Goal: Use online tool/utility: Utilize a website feature to perform a specific function

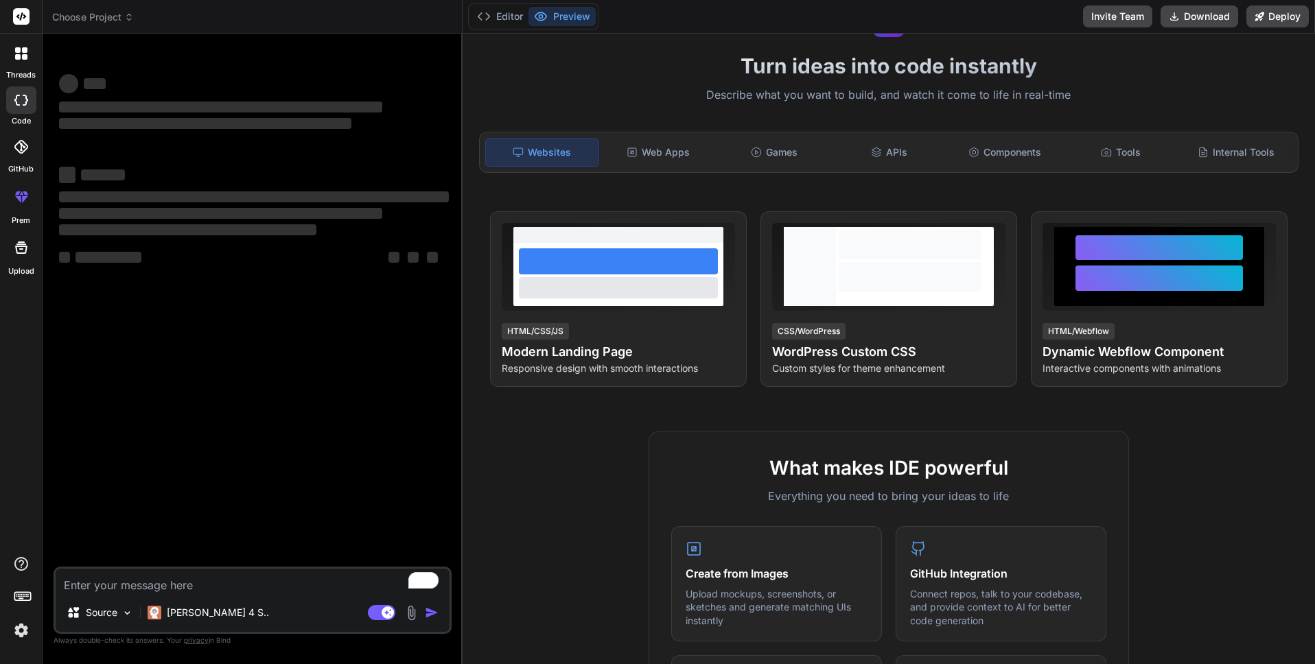
scroll to position [645, 0]
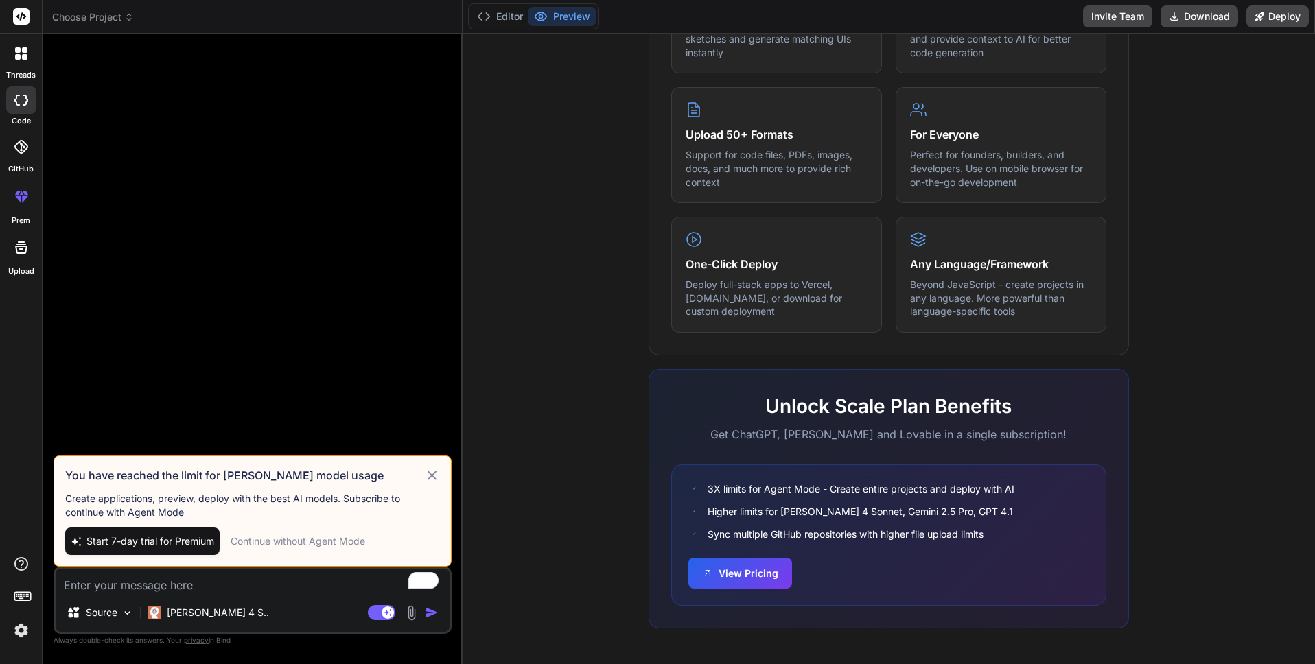
click at [318, 349] on div at bounding box center [253, 250] width 395 height 411
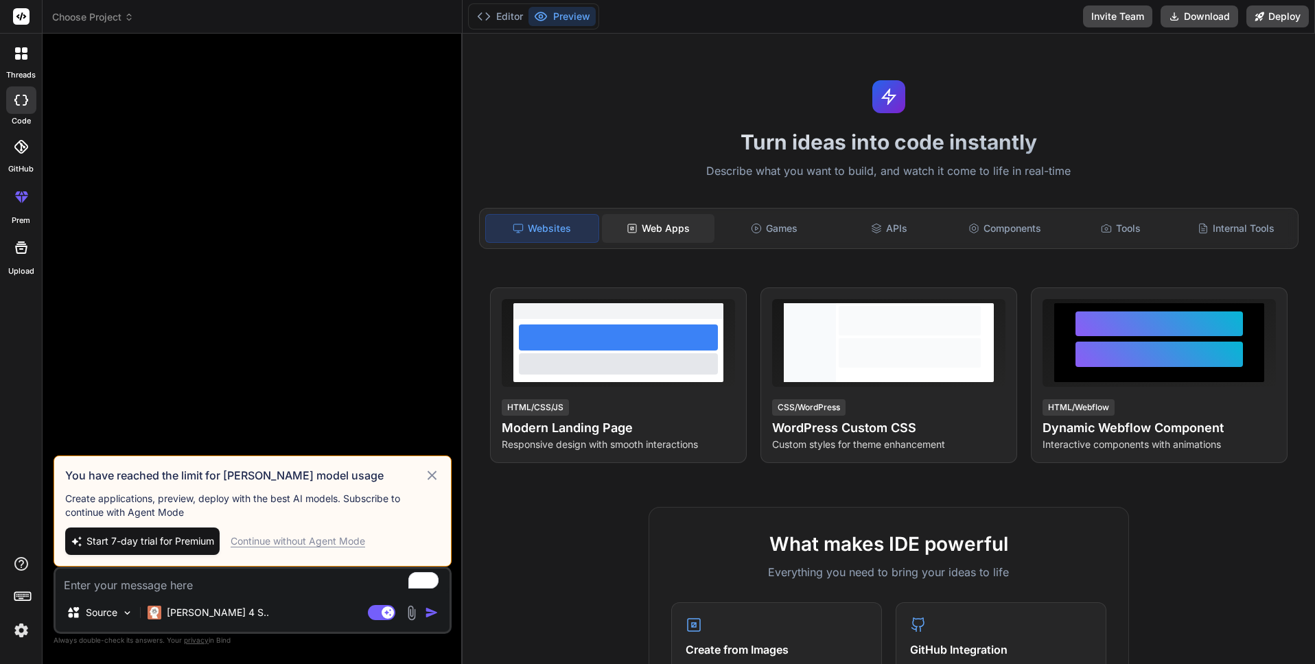
click at [669, 232] on div "Web Apps" at bounding box center [658, 228] width 113 height 29
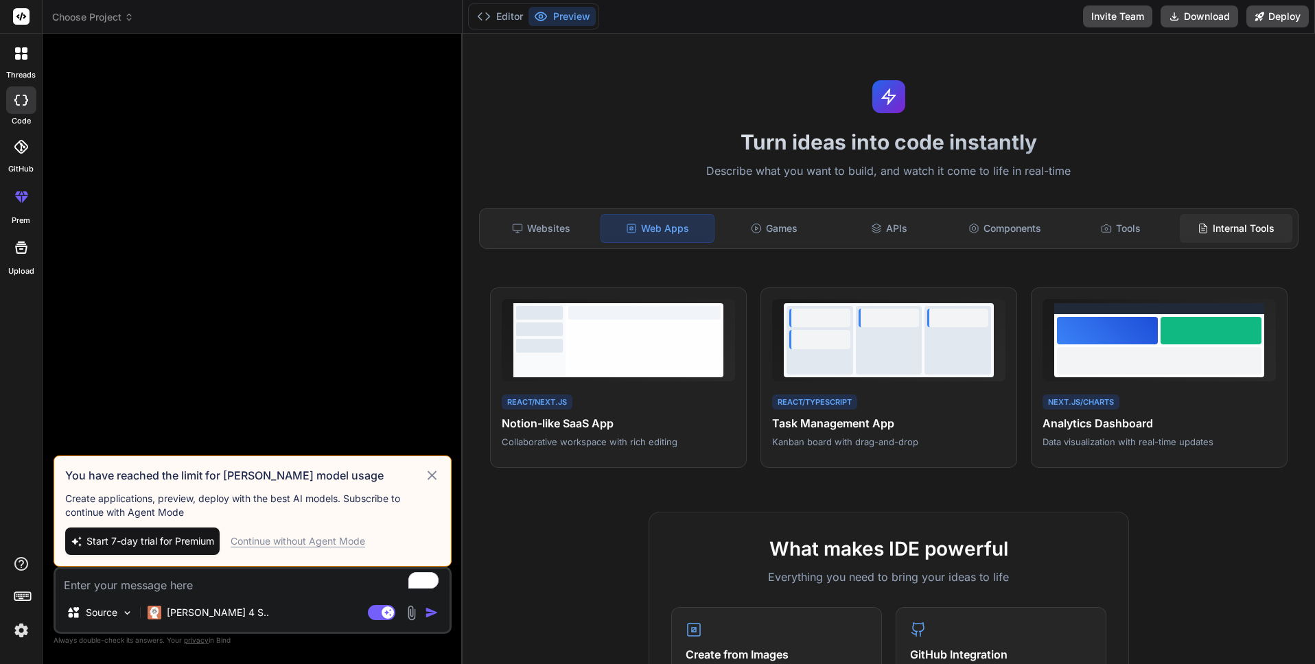
click at [1249, 235] on div "Internal Tools" at bounding box center [1236, 228] width 113 height 29
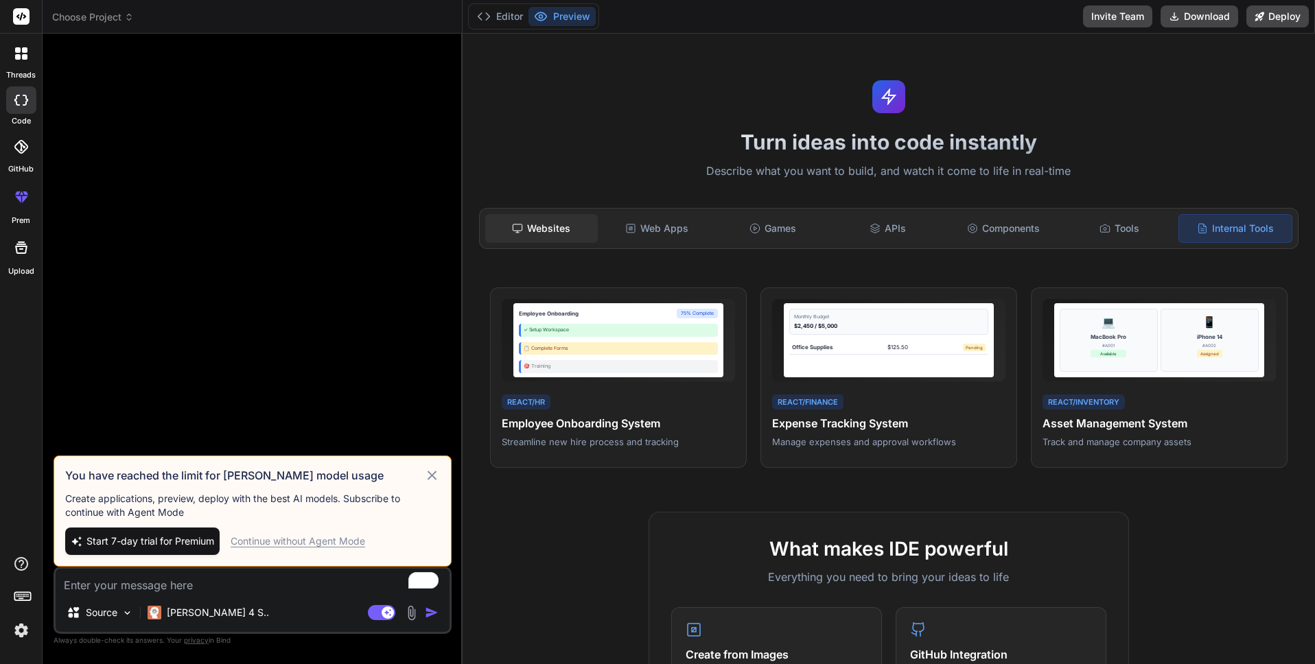
click at [542, 215] on div "Websites" at bounding box center [541, 228] width 113 height 29
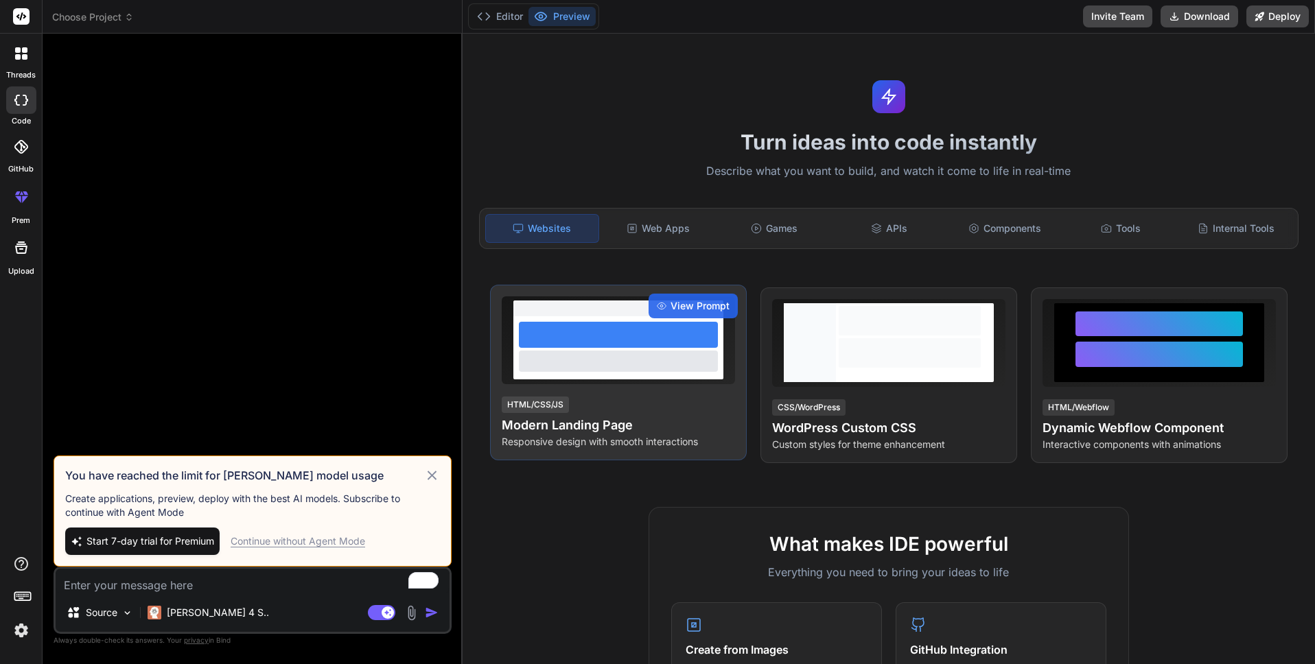
click at [665, 407] on div "HTML/CSS/JS Modern Landing Page Responsive design with smooth interactions" at bounding box center [618, 422] width 233 height 54
click at [692, 318] on div "View Prompt" at bounding box center [693, 306] width 89 height 25
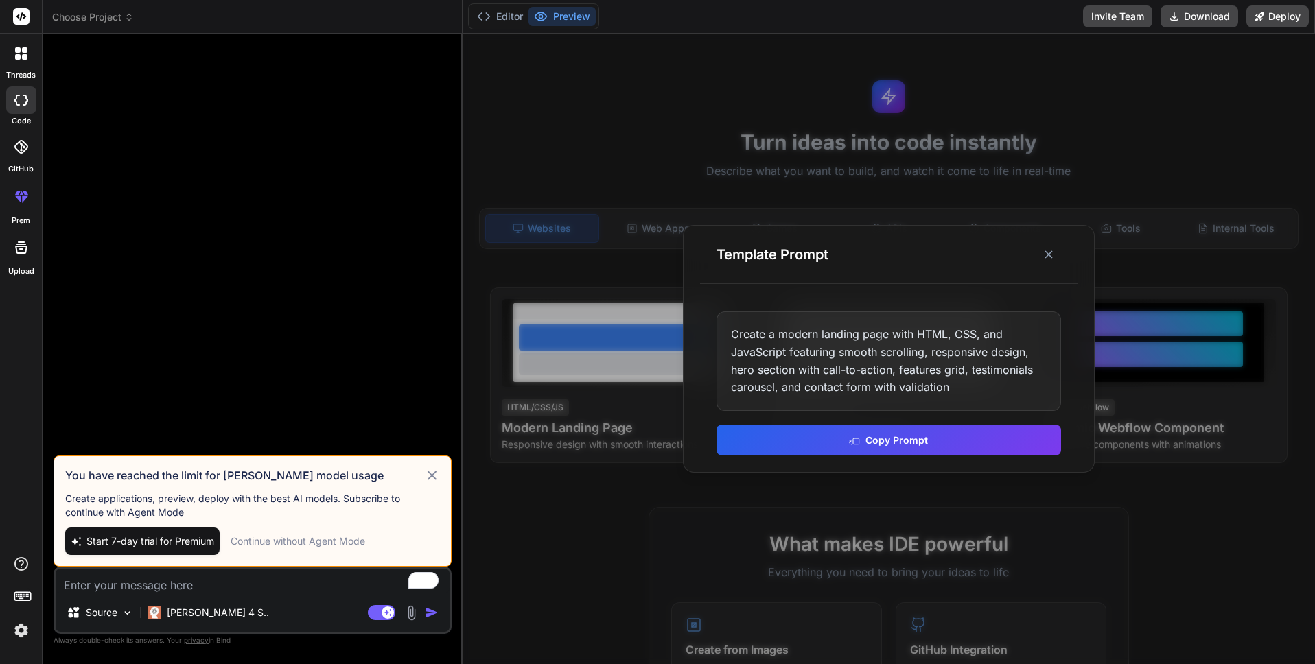
click at [831, 346] on div "Create a modern landing page with HTML, CSS, and JavaScript featuring smooth sc…" at bounding box center [889, 361] width 345 height 99
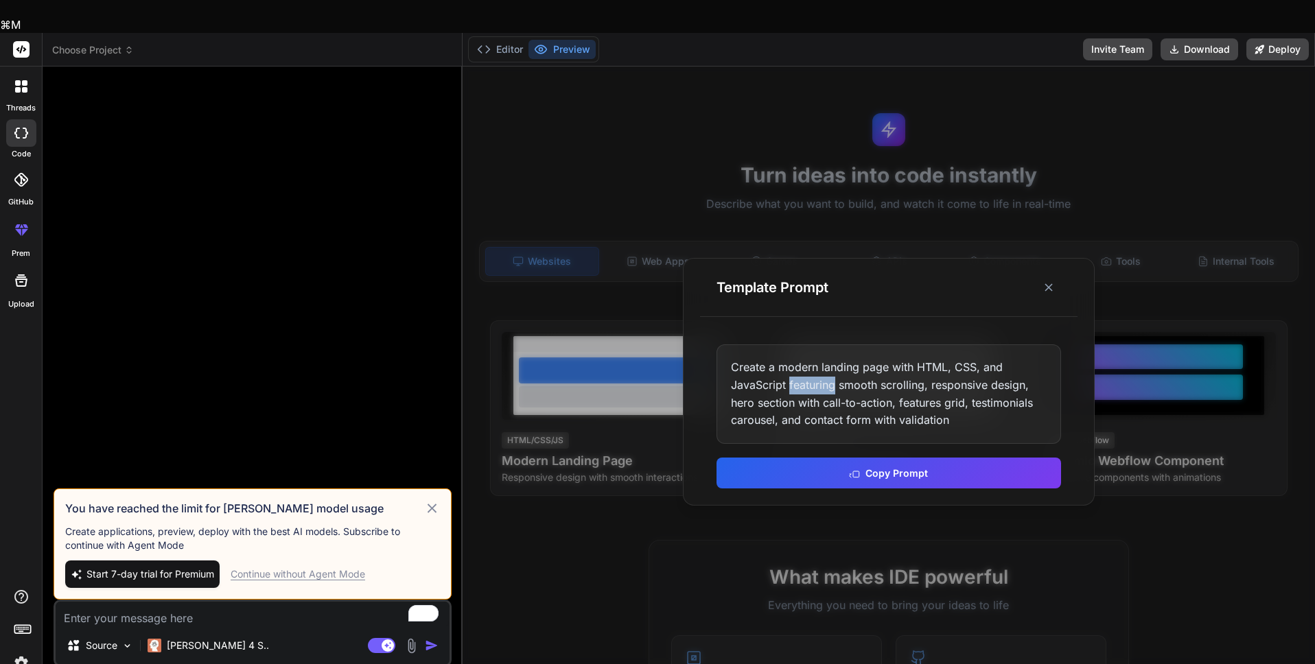
click at [831, 346] on div "Create a modern landing page with HTML, CSS, and JavaScript featuring smooth sc…" at bounding box center [889, 394] width 345 height 99
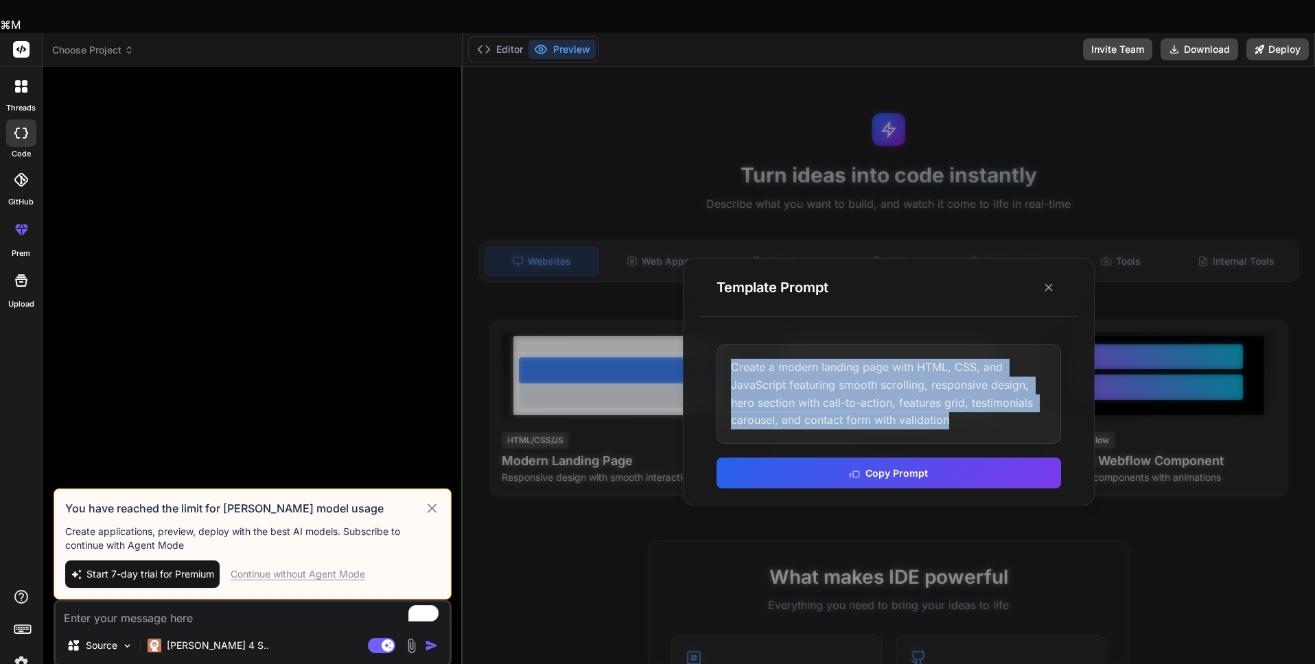
click at [831, 346] on div "Create a modern landing page with HTML, CSS, and JavaScript featuring smooth sc…" at bounding box center [889, 394] width 345 height 99
copy div "Create a modern landing page with HTML, CSS, and JavaScript featuring smooth sc…"
click at [901, 456] on button "Copy Prompt" at bounding box center [889, 471] width 345 height 31
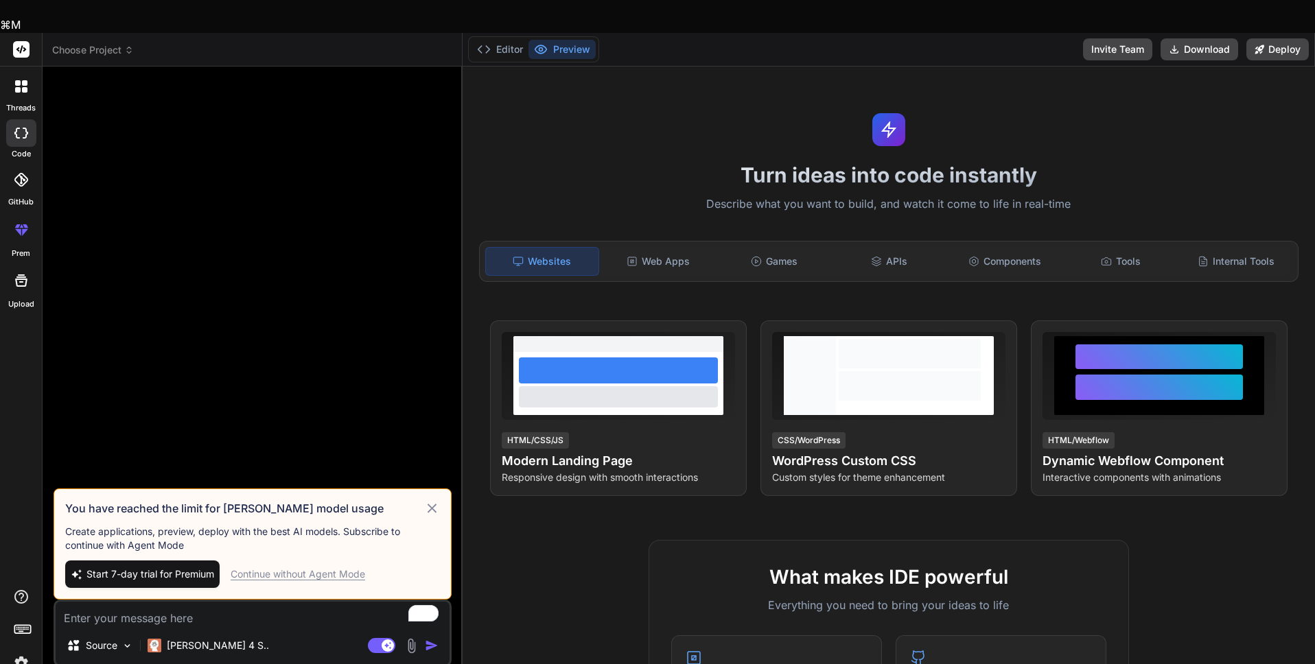
click at [213, 602] on textarea "To enrich screen reader interactions, please activate Accessibility in Grammarl…" at bounding box center [253, 614] width 394 height 25
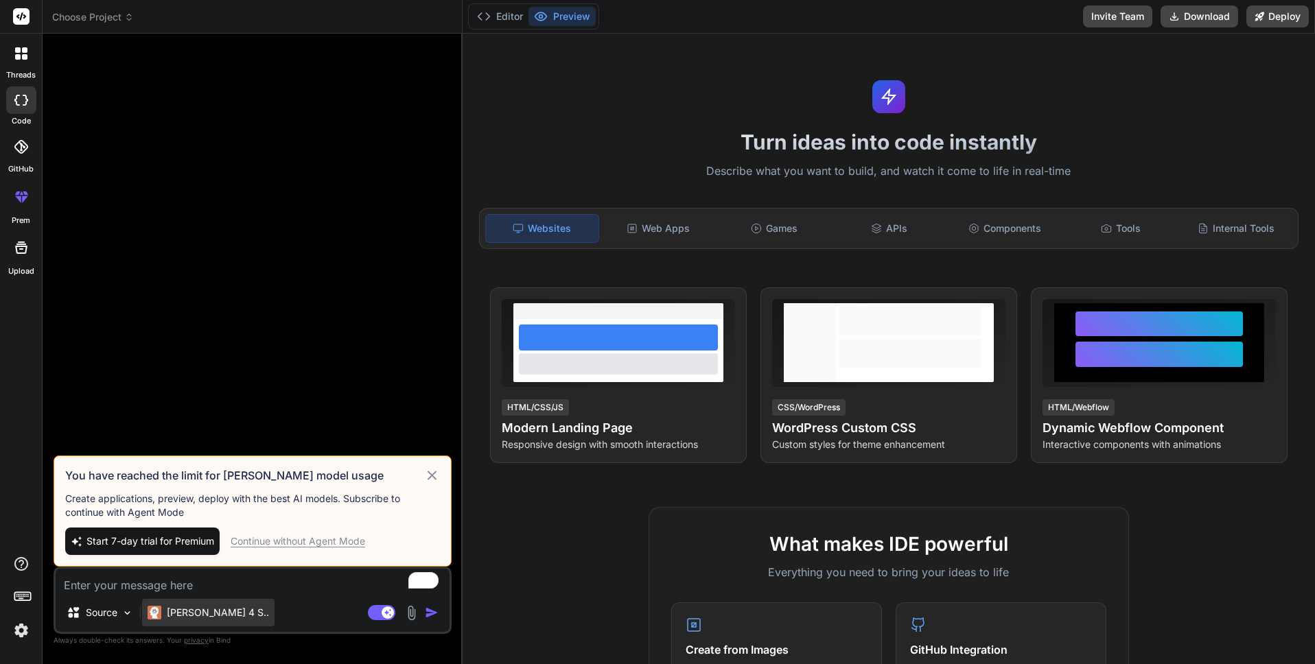
click at [207, 613] on p "Claude 4 S.." at bounding box center [218, 613] width 102 height 14
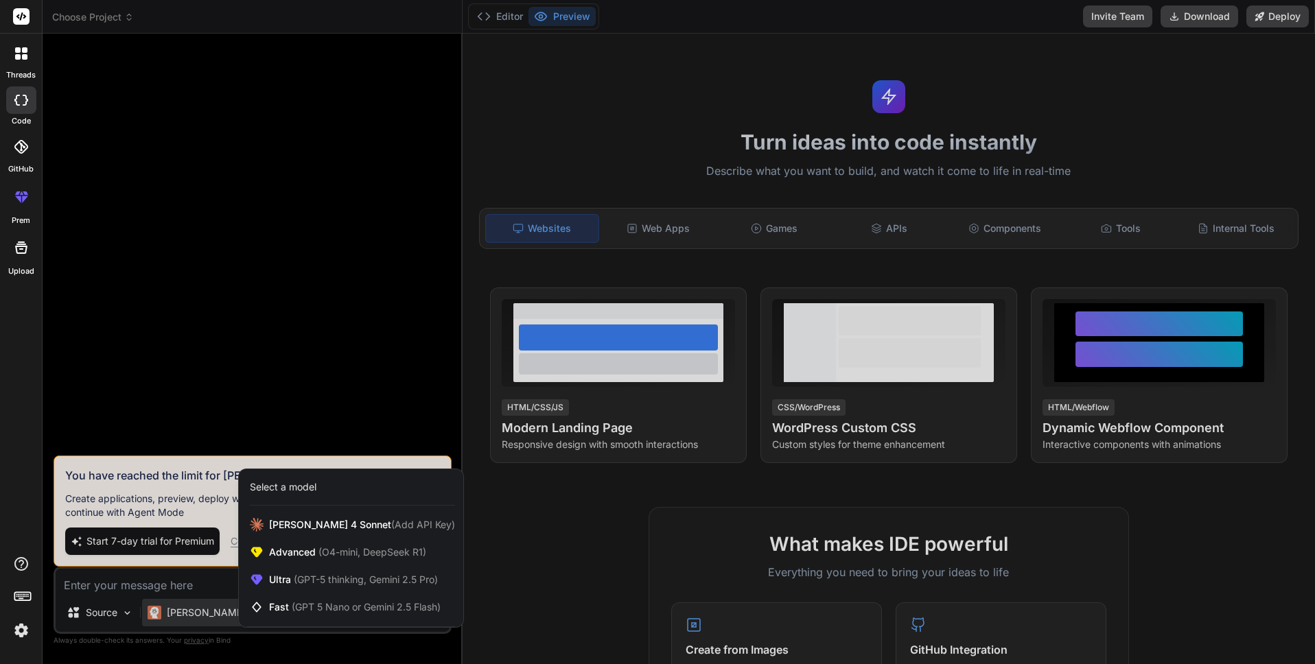
click at [18, 637] on img at bounding box center [21, 630] width 23 height 23
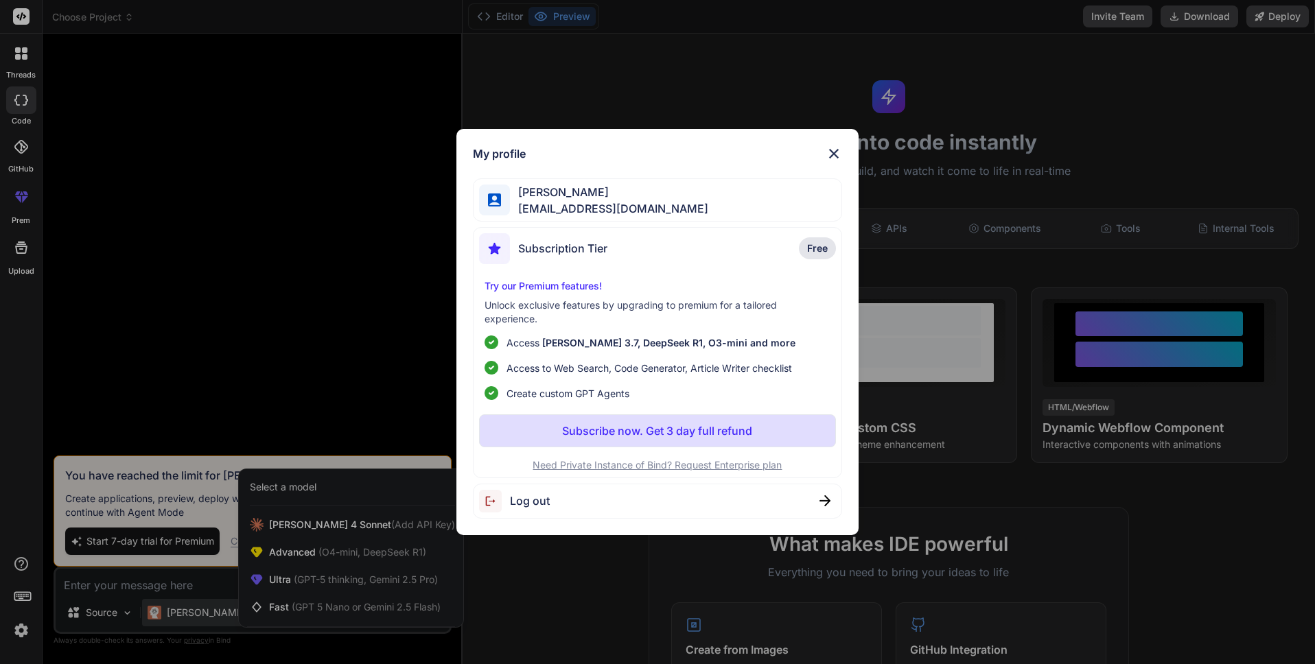
click at [529, 498] on span "Log out" at bounding box center [530, 501] width 40 height 16
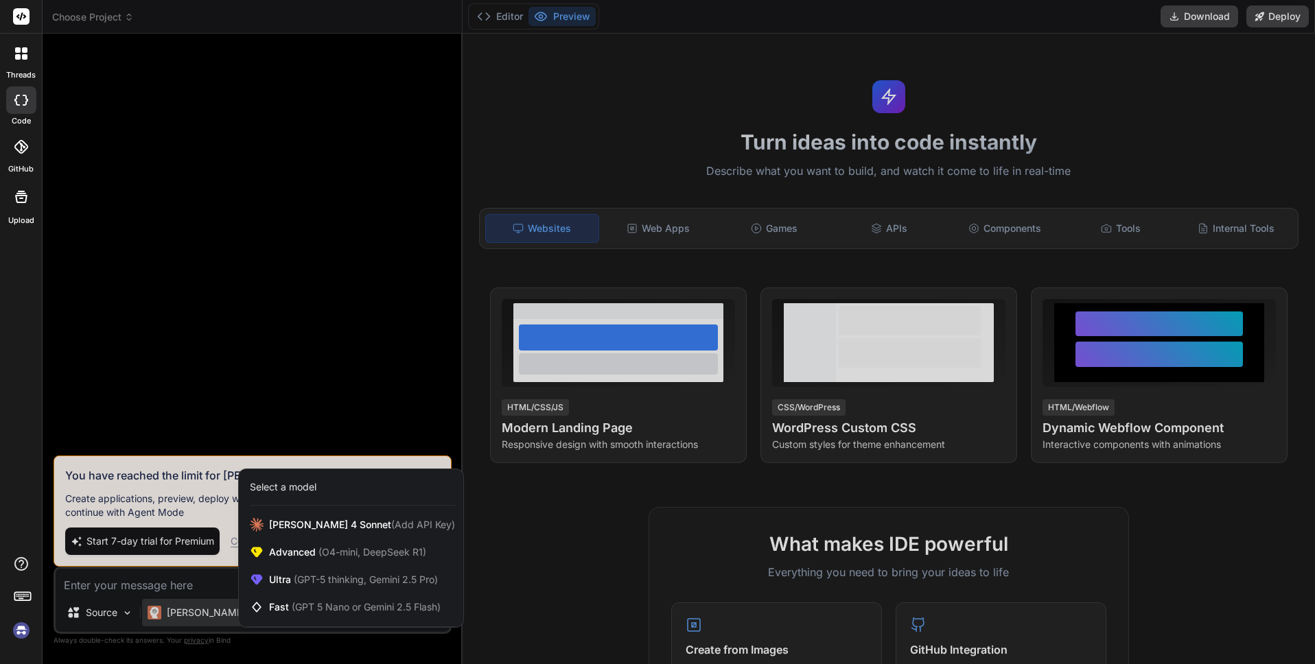
type textarea "x"
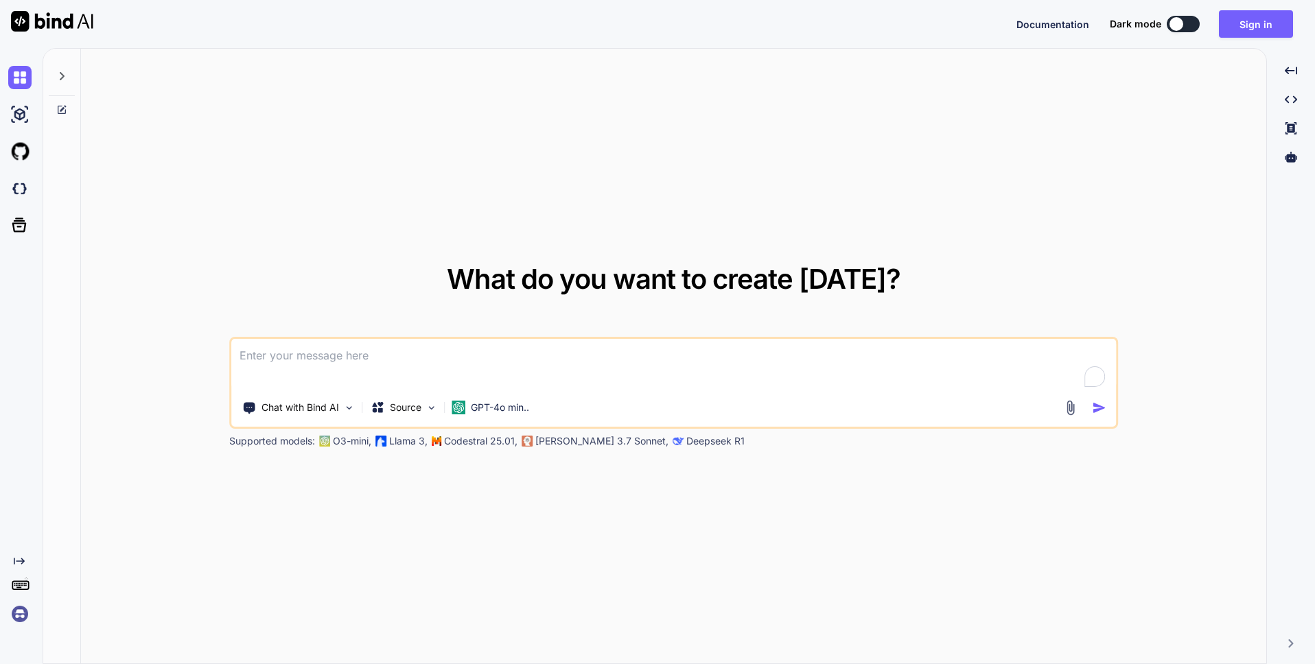
type textarea "x"
click at [315, 368] on textarea "To enrich screen reader interactions, please activate Accessibility in Grammarl…" at bounding box center [673, 364] width 885 height 51
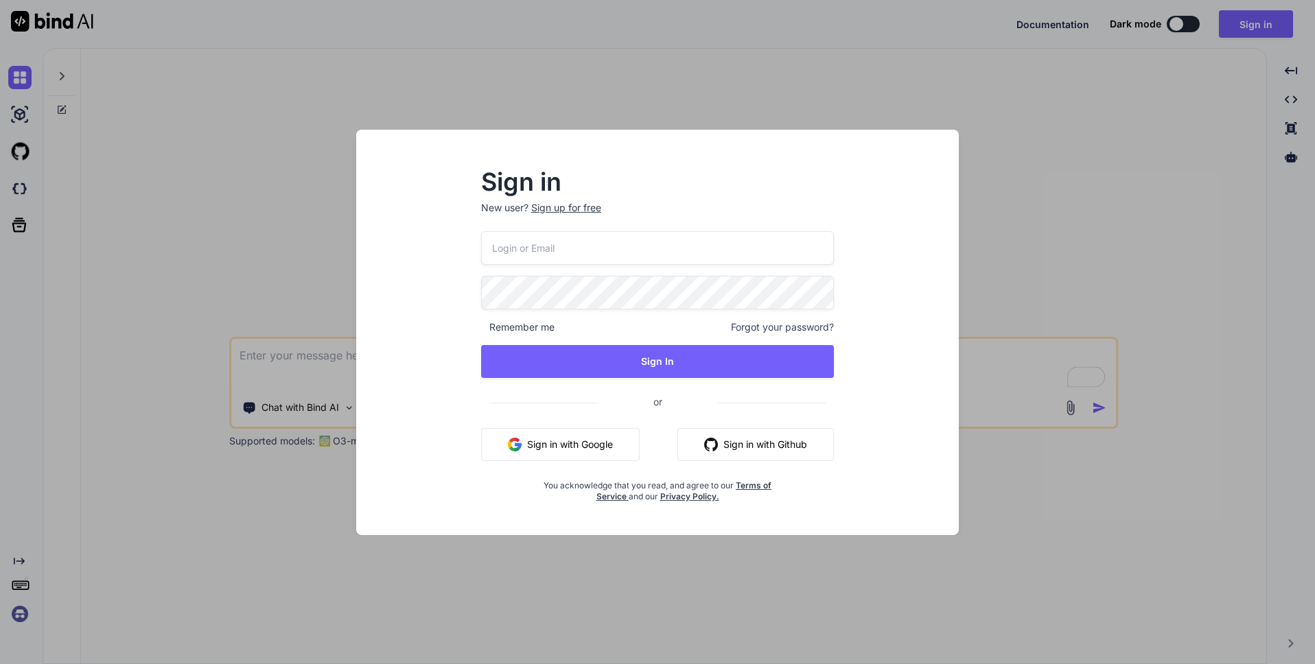
click at [594, 448] on button "Sign in with Google" at bounding box center [560, 444] width 159 height 33
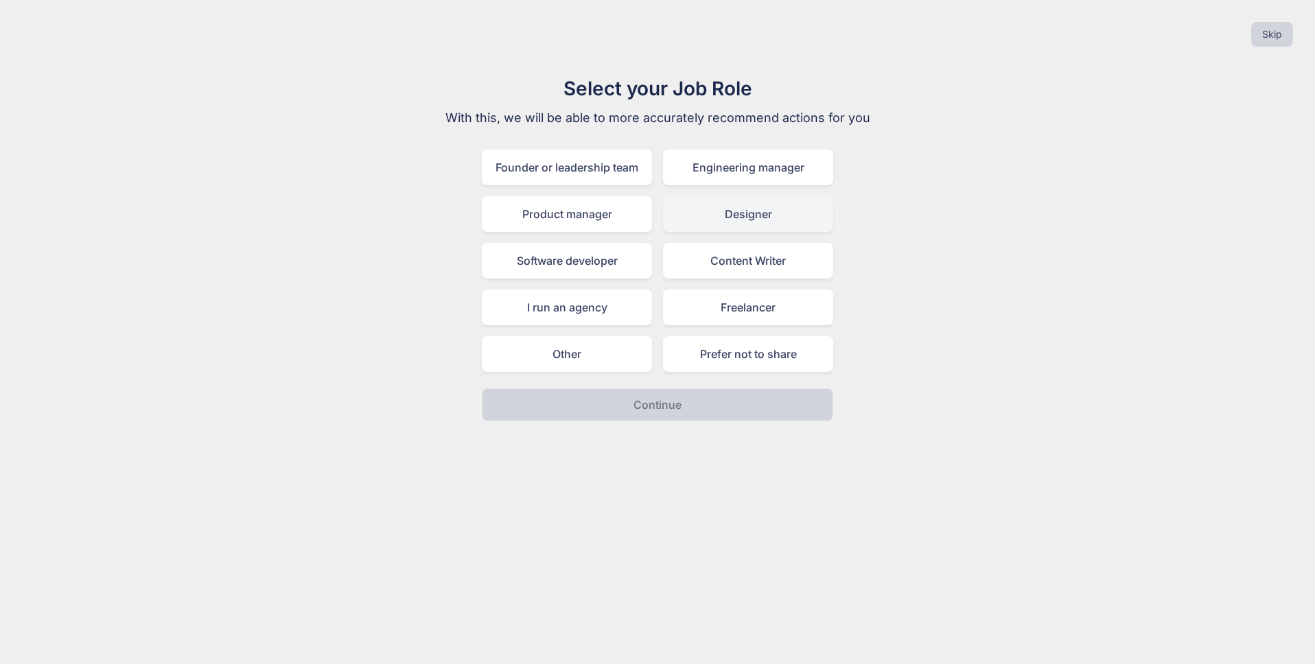
click at [739, 216] on div "Designer" at bounding box center [748, 214] width 170 height 36
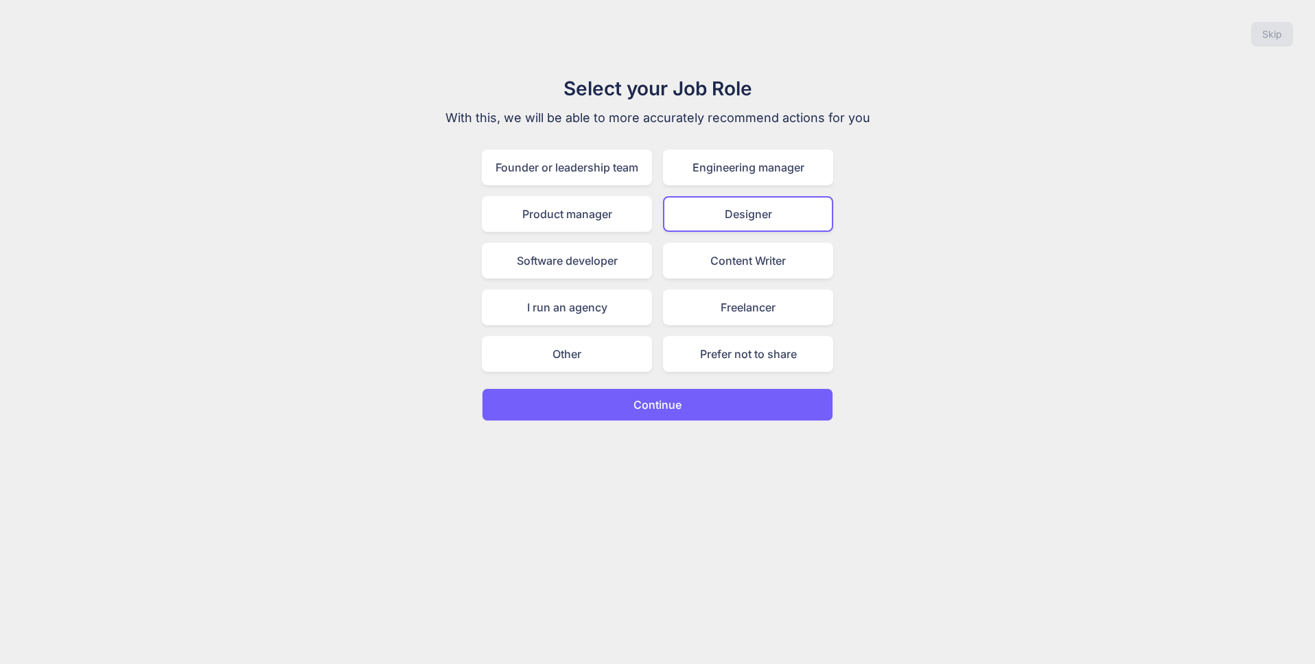
click at [651, 405] on p "Continue" at bounding box center [658, 405] width 48 height 16
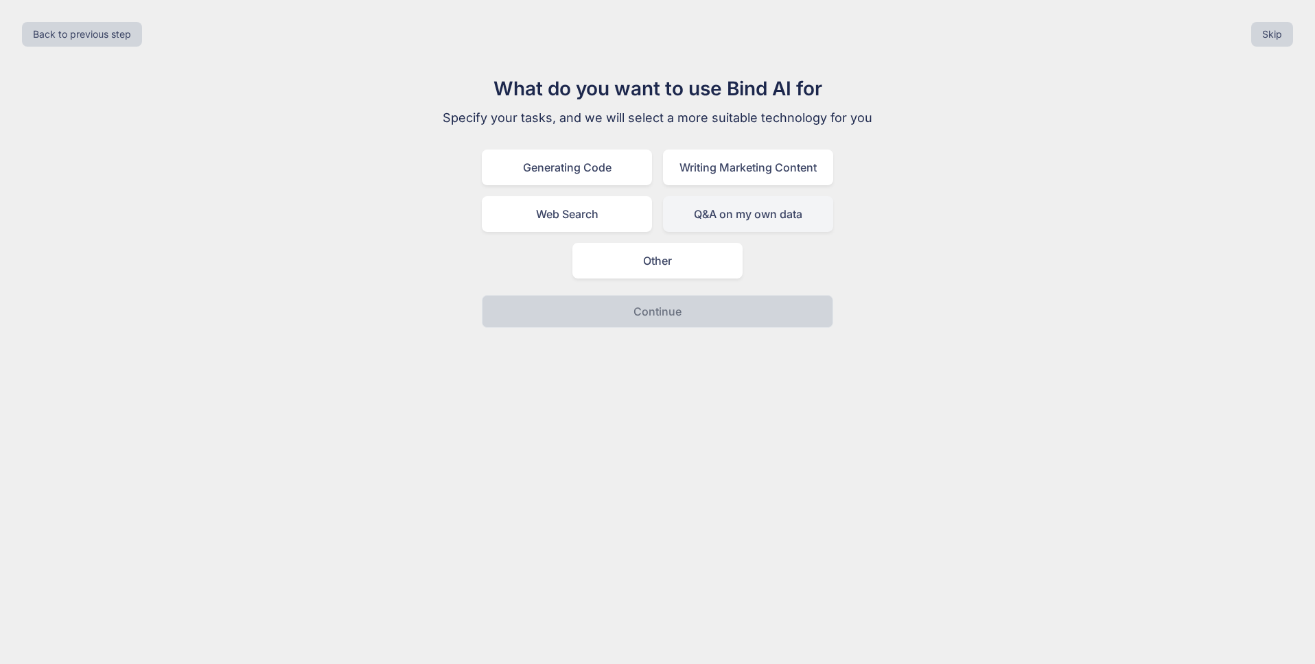
click at [739, 200] on div "Q&A on my own data" at bounding box center [748, 214] width 170 height 36
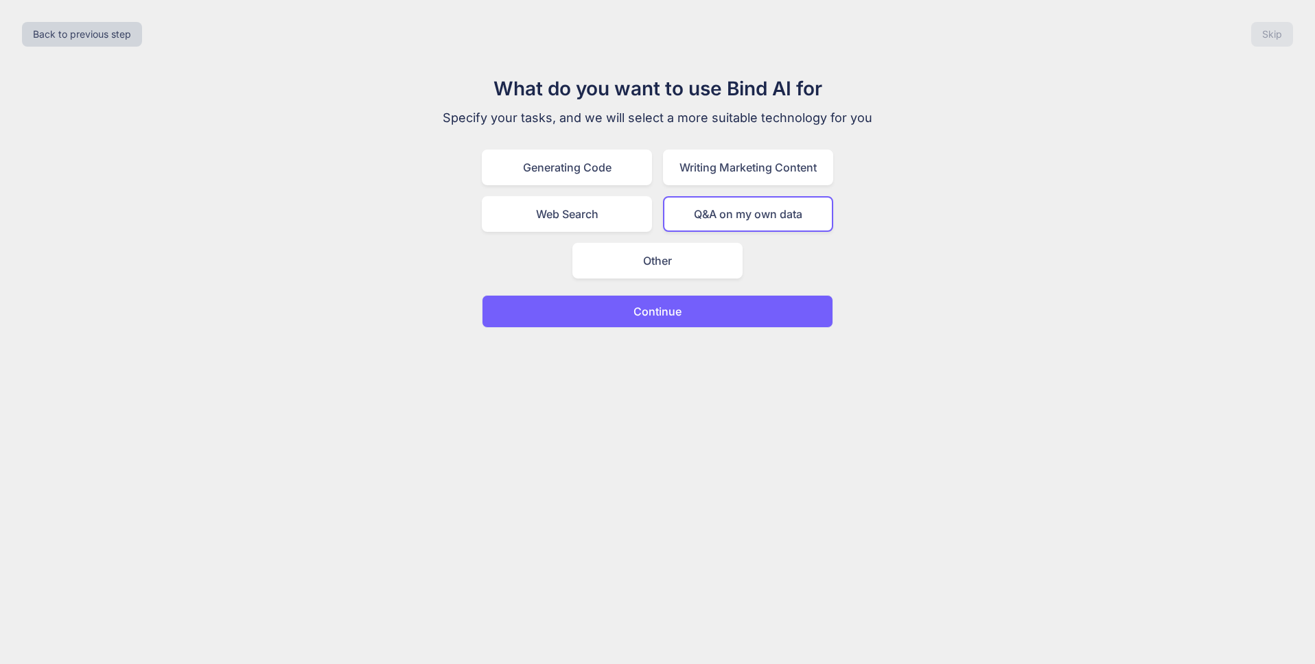
click at [731, 305] on button "Continue" at bounding box center [657, 311] width 351 height 33
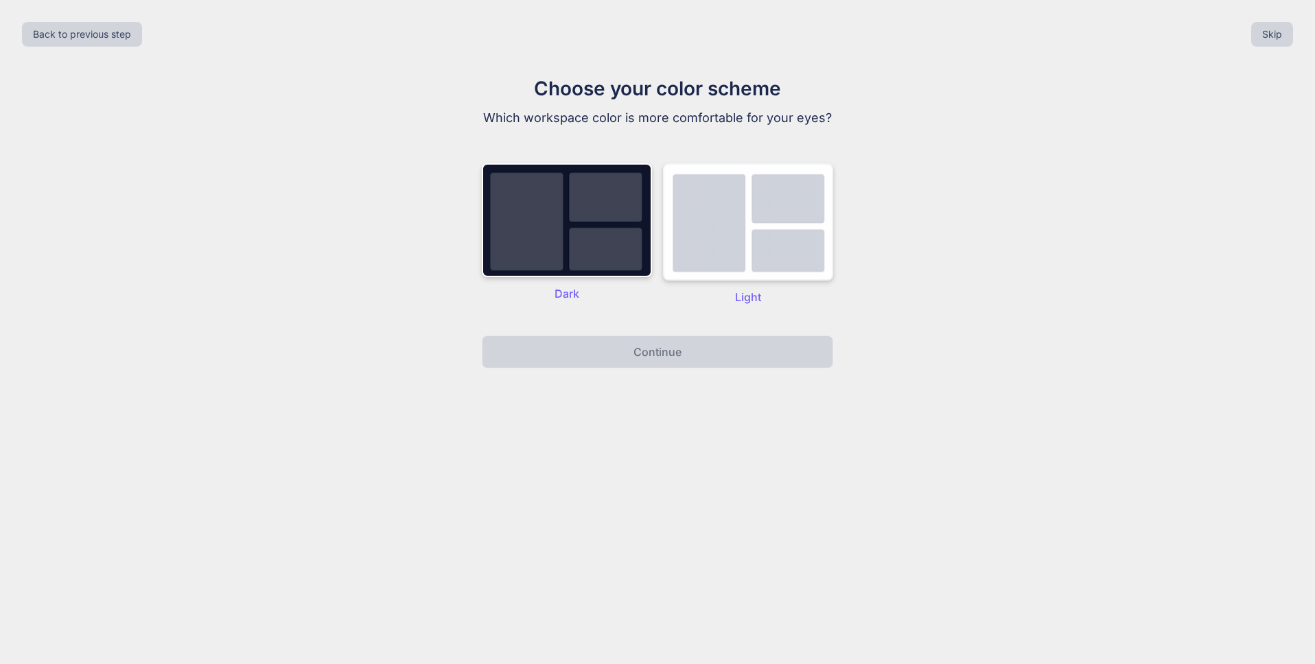
click at [719, 286] on div "Light" at bounding box center [748, 234] width 170 height 142
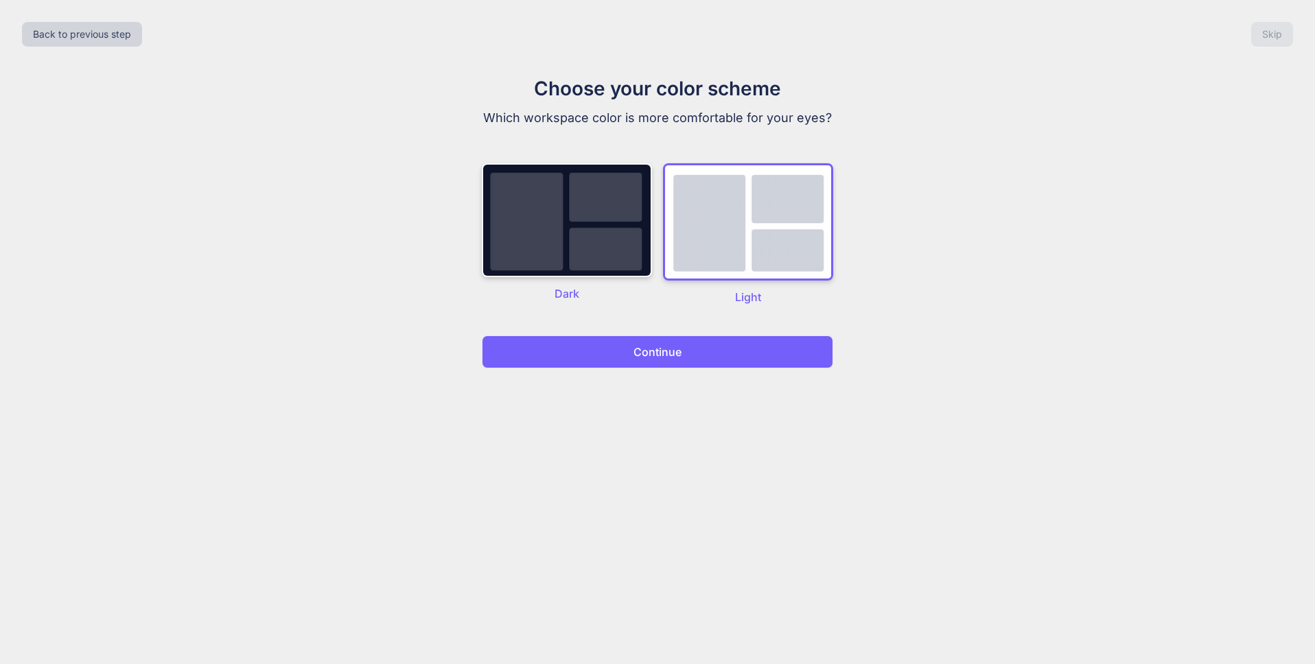
click at [728, 362] on button "Continue" at bounding box center [657, 352] width 351 height 33
click at [690, 349] on button "Continue" at bounding box center [657, 352] width 351 height 33
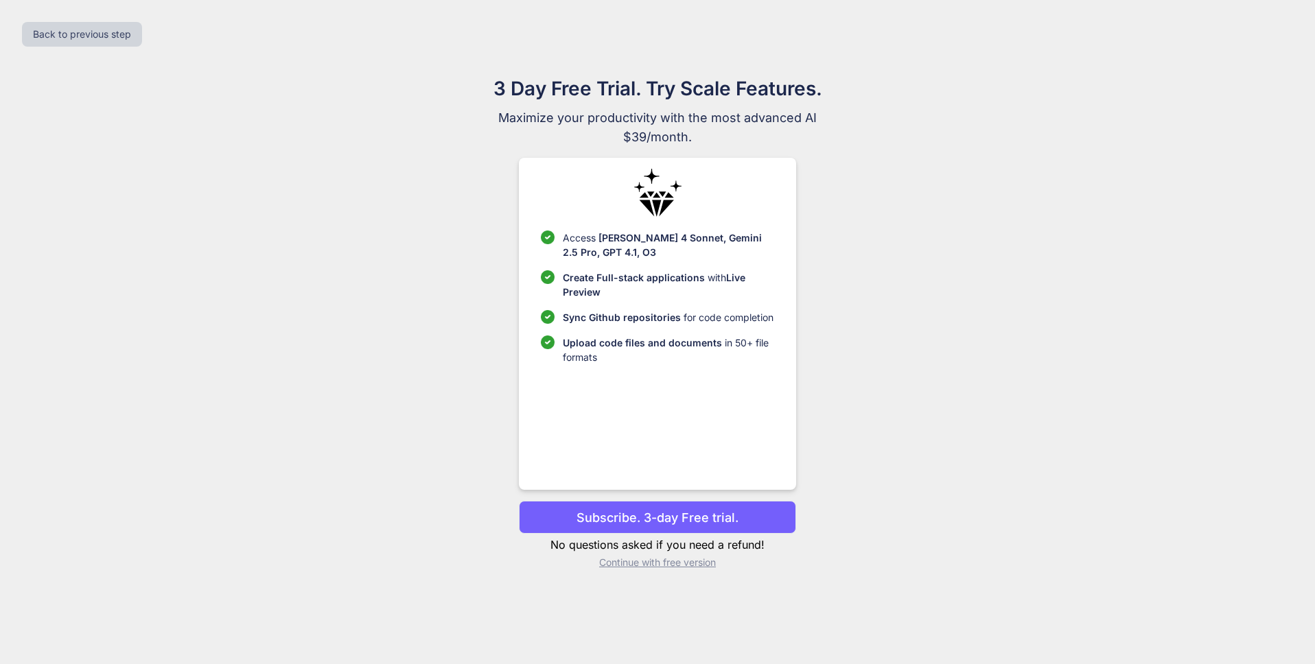
click at [692, 568] on p "Continue with free version" at bounding box center [657, 563] width 277 height 14
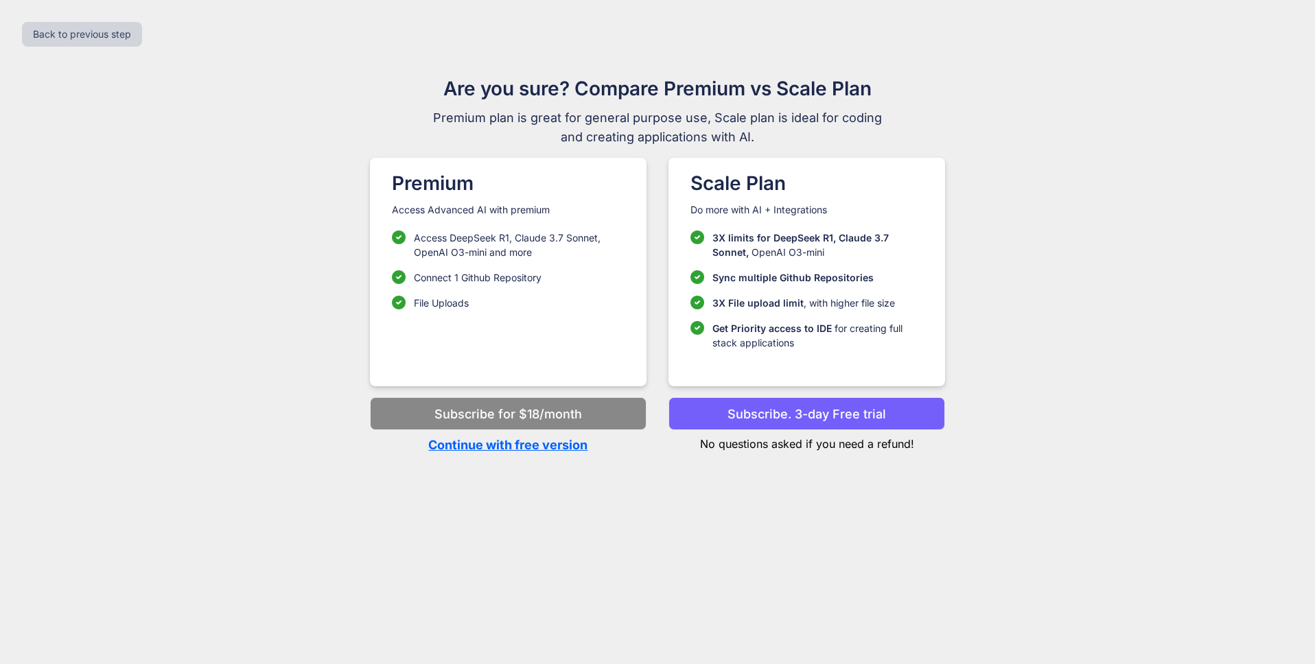
click at [539, 447] on p "Continue with free version" at bounding box center [508, 445] width 277 height 19
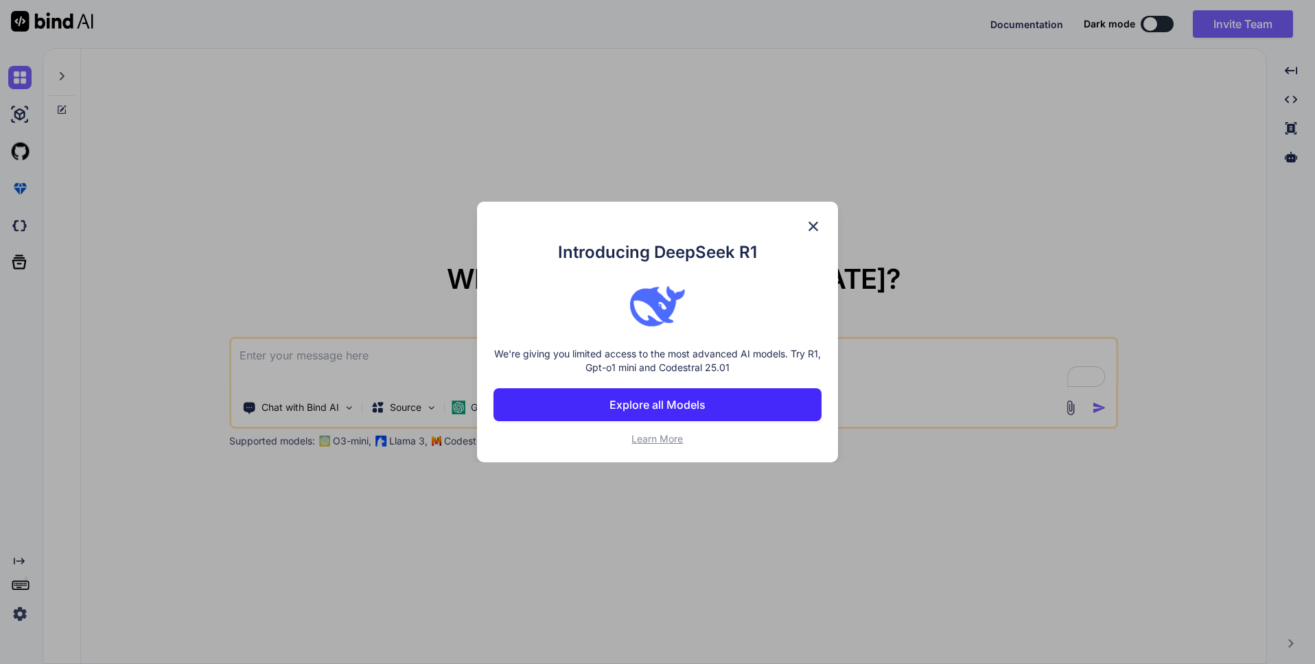
click at [809, 219] on img at bounding box center [813, 226] width 16 height 16
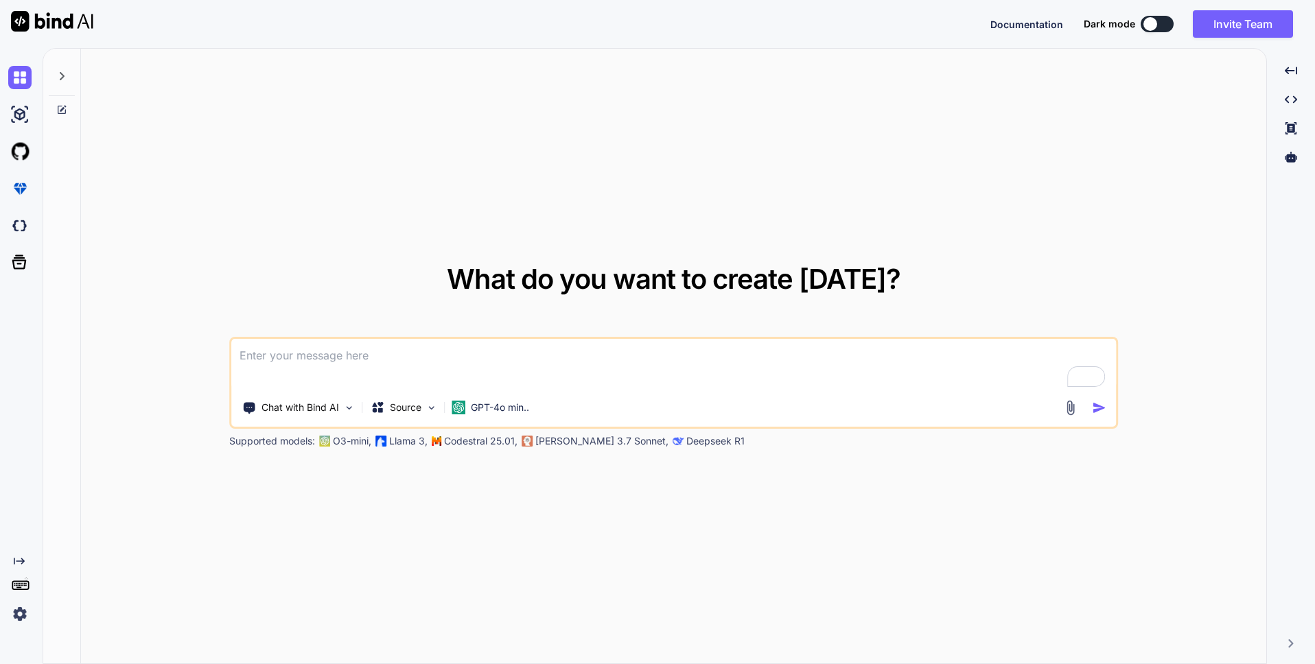
click at [438, 365] on textarea "To enrich screen reader interactions, please activate Accessibility in Grammarl…" at bounding box center [673, 364] width 885 height 51
paste textarea "Create a modern landing page with HTML, CSS, and JavaScript featuring smooth sc…"
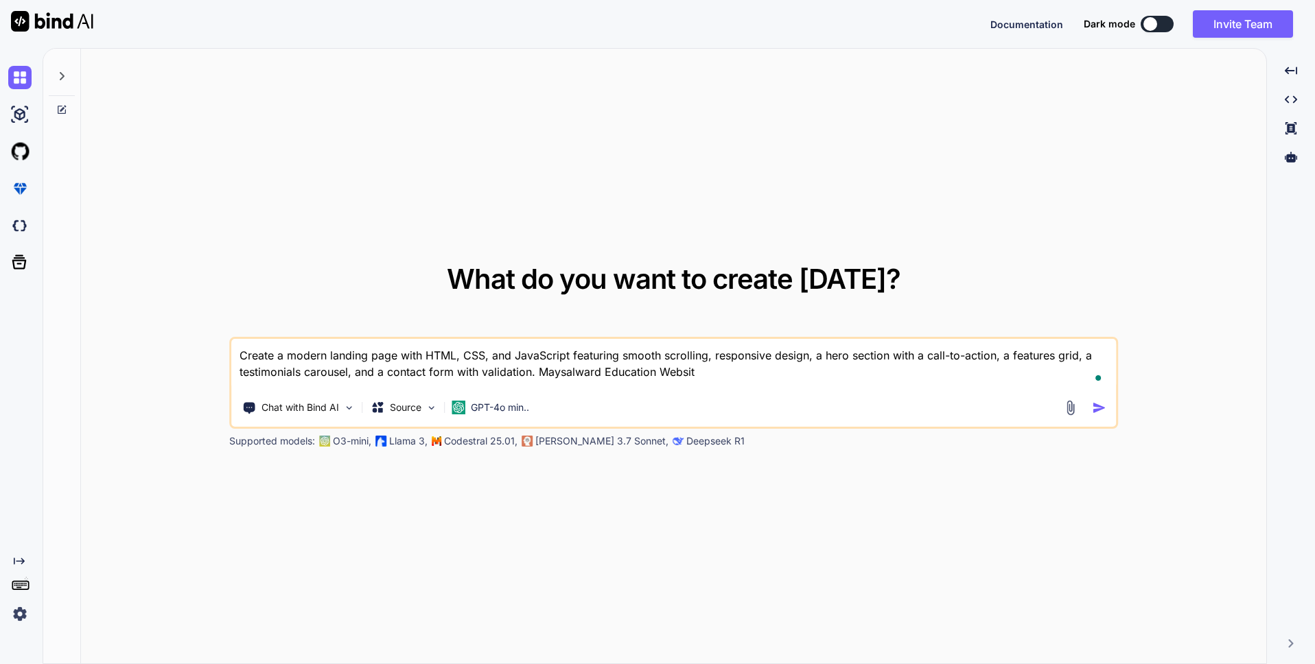
type textarea "Create a modern landing page with HTML, CSS, and JavaScript featuring smooth sc…"
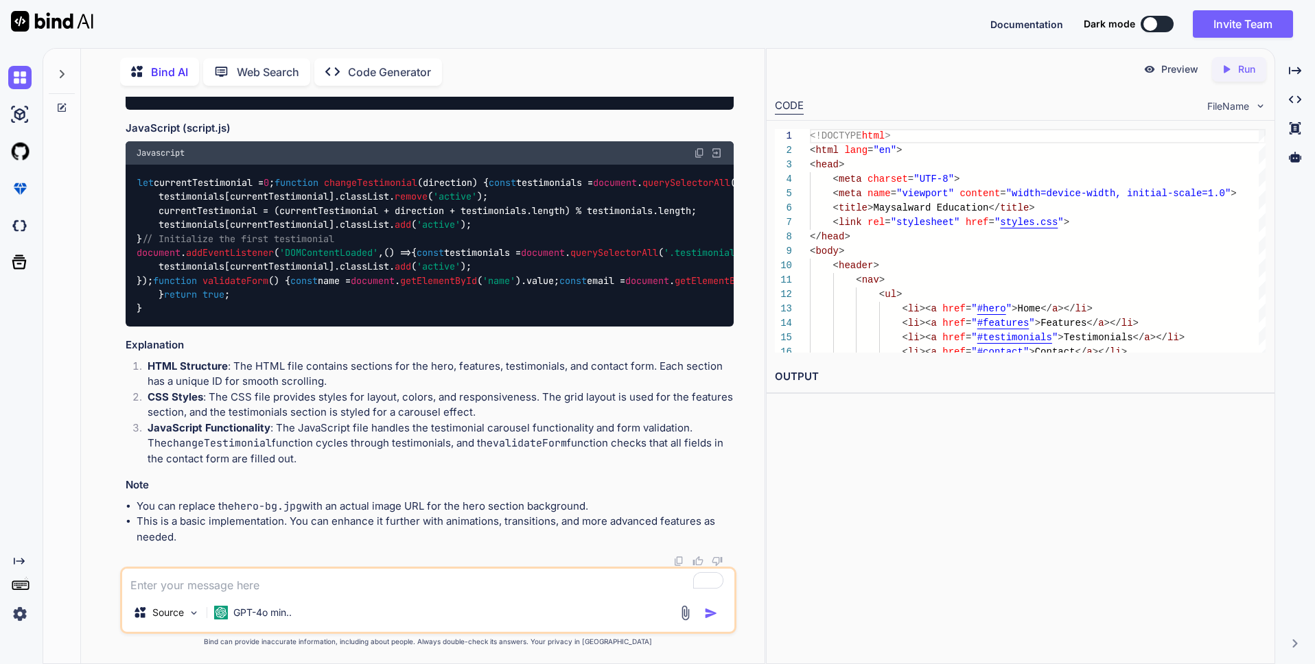
scroll to position [3113, 0]
click at [1227, 69] on icon at bounding box center [1227, 69] width 6 height 8
click at [886, 407] on link "https://app.onecompiler.com/43vjjayz5_43vwbssym" at bounding box center [830, 409] width 111 height 13
click at [242, 64] on p "Web Search" at bounding box center [268, 72] width 62 height 16
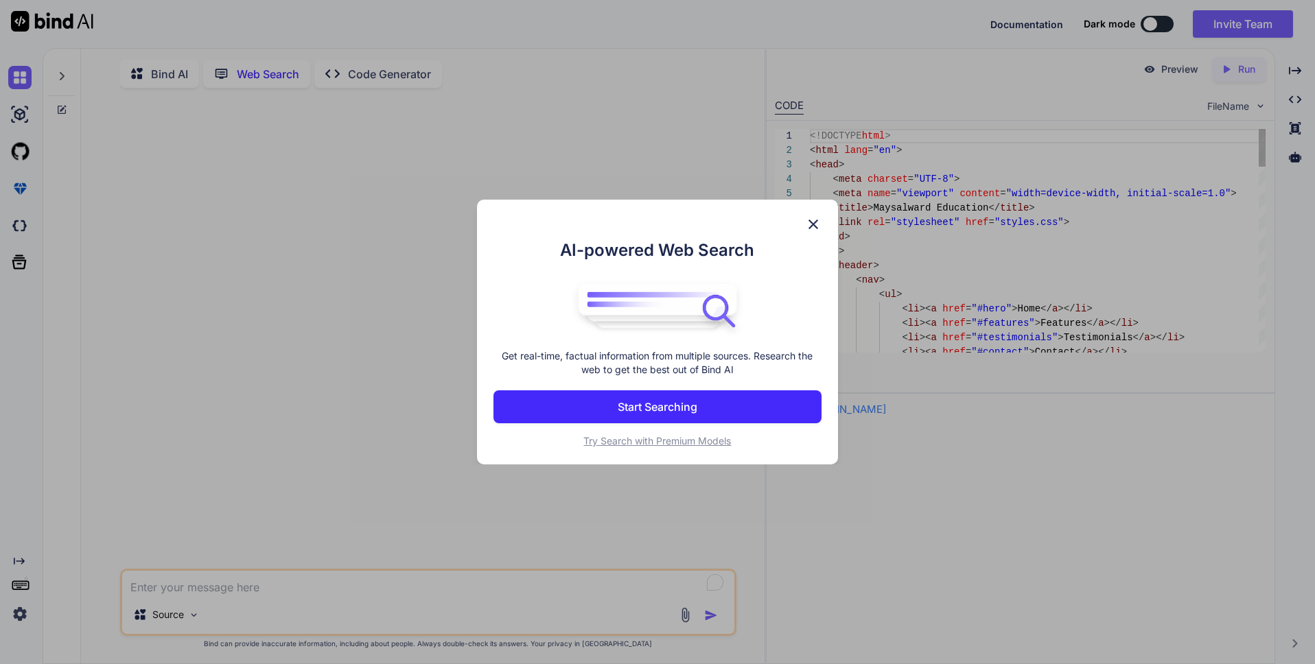
scroll to position [5, 0]
click at [36, 35] on div "AI-powered Web Search Get real-time, factual information from multiple sources.…" at bounding box center [657, 332] width 1315 height 664
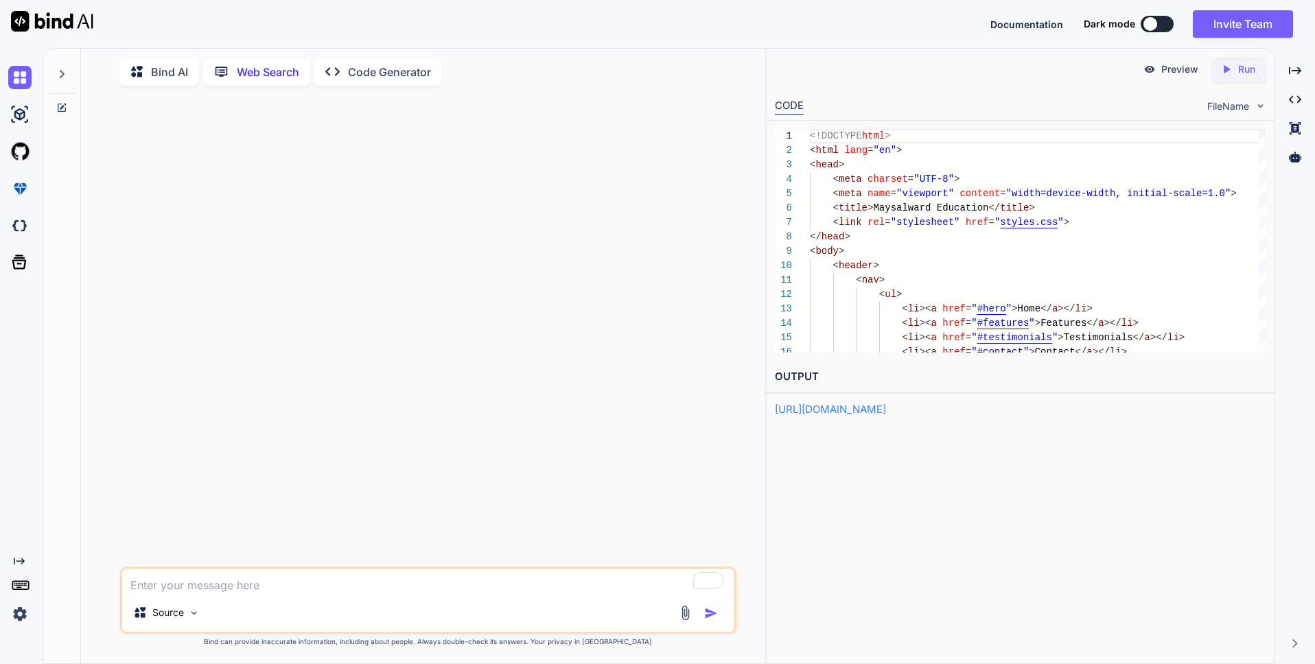
click at [36, 27] on img at bounding box center [52, 21] width 82 height 21
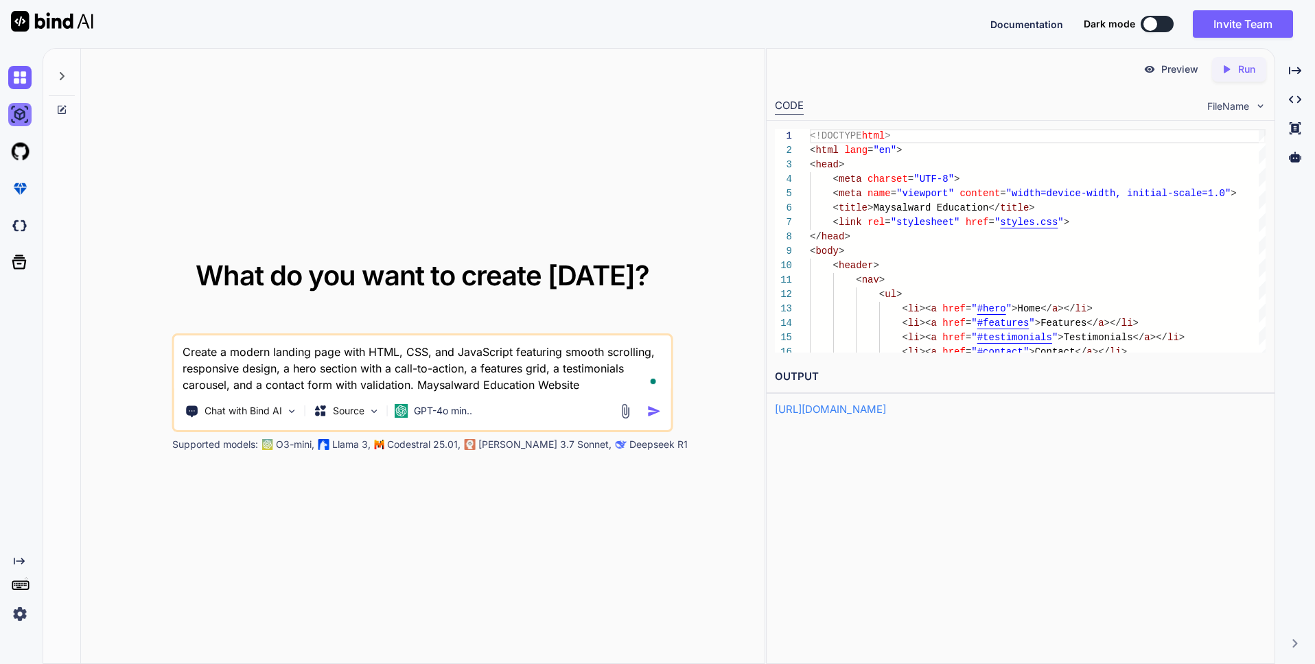
click at [30, 121] on img at bounding box center [19, 114] width 23 height 23
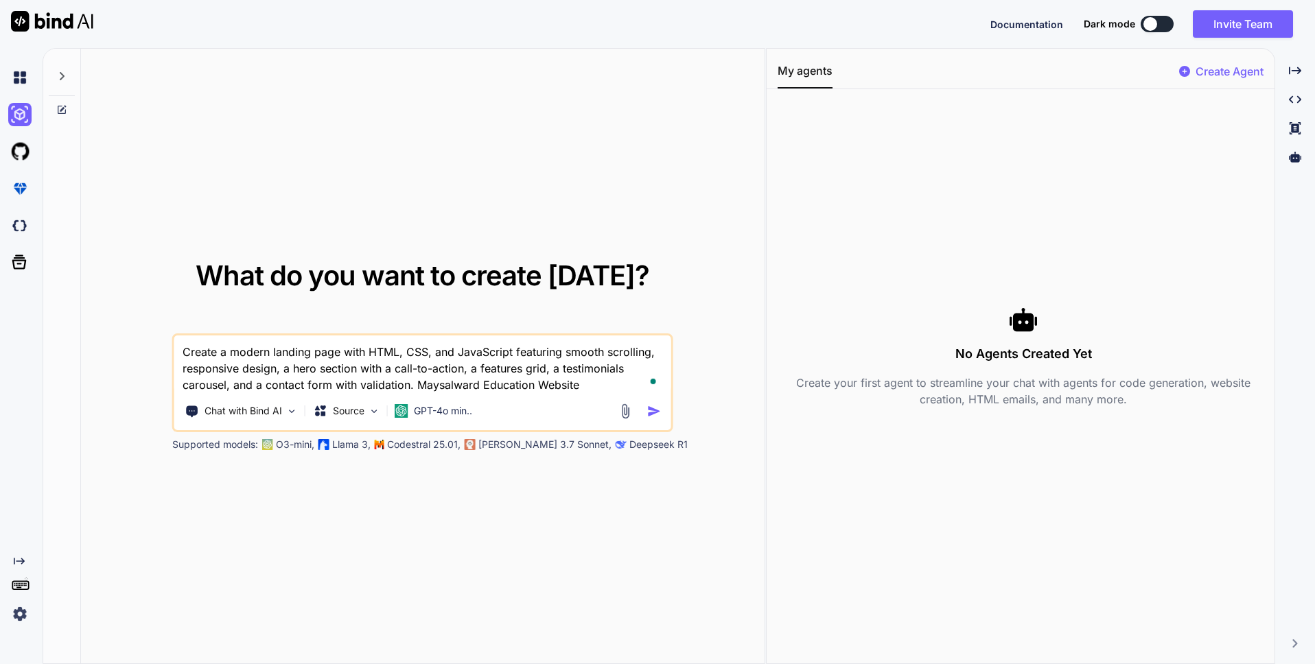
click at [443, 384] on textarea "Create a modern landing page with HTML, CSS, and JavaScript featuring smooth sc…" at bounding box center [422, 365] width 497 height 58
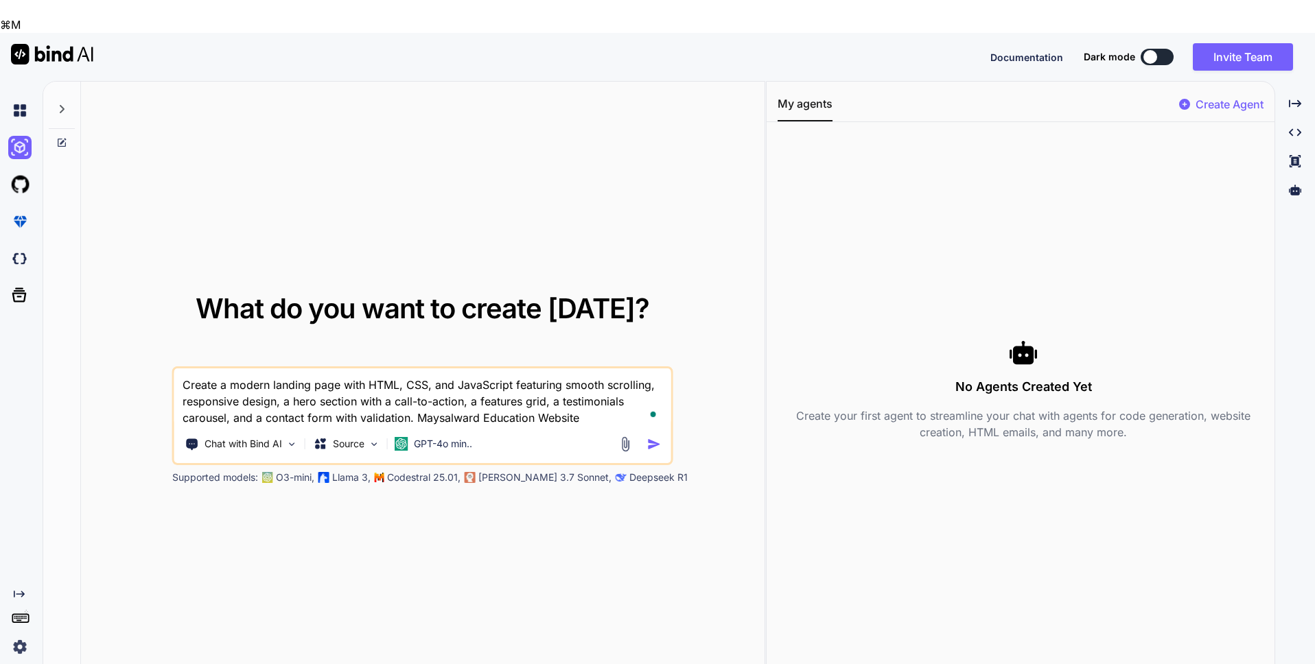
click at [443, 384] on textarea "Create a modern landing page with HTML, CSS, and JavaScript featuring smooth sc…" at bounding box center [422, 398] width 497 height 58
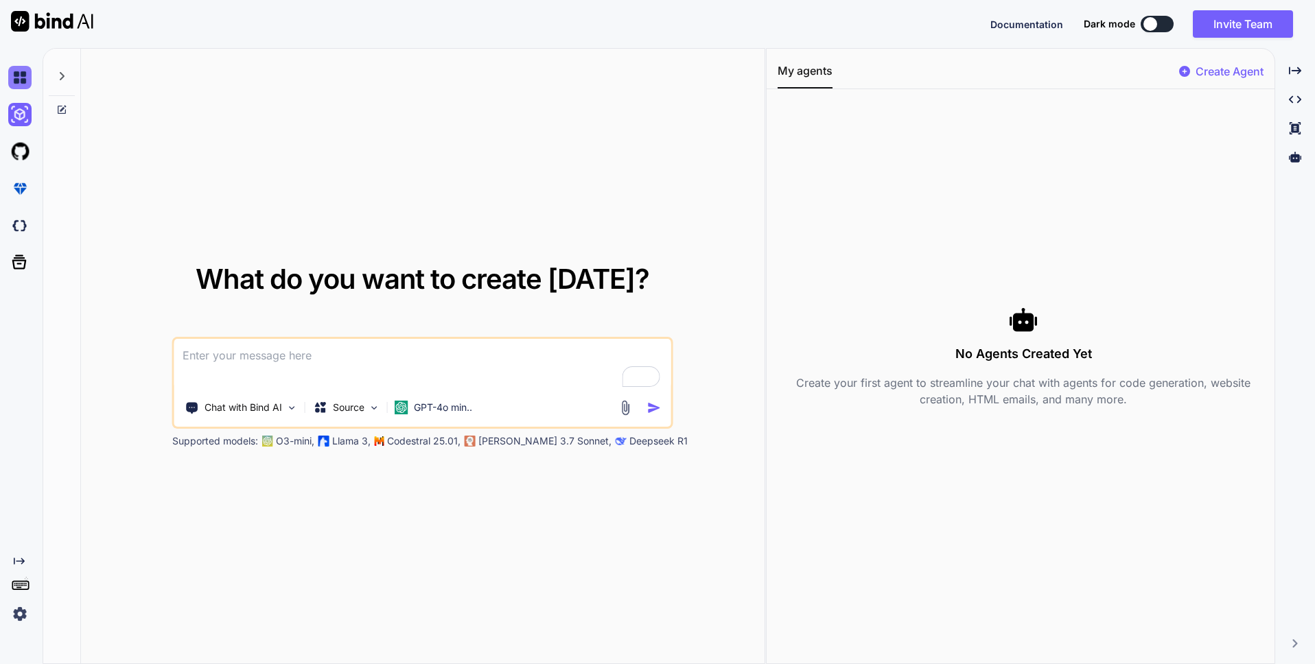
click at [20, 76] on img at bounding box center [19, 77] width 23 height 23
click at [49, 71] on div at bounding box center [62, 72] width 26 height 47
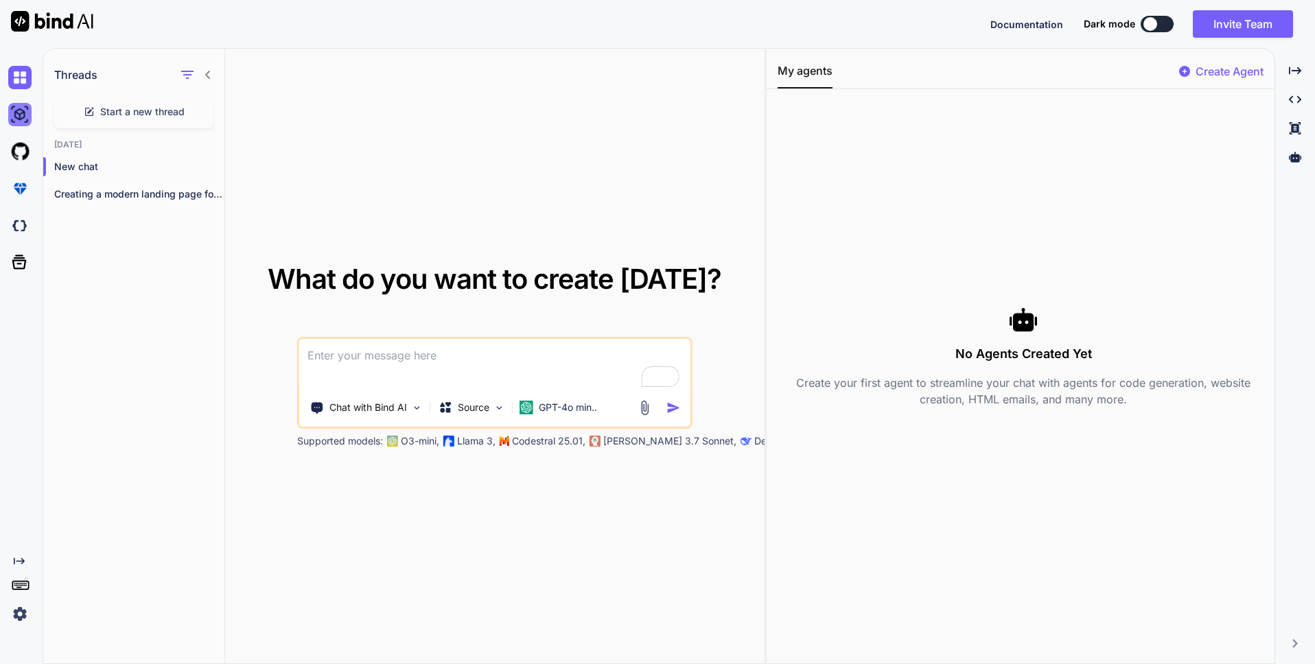
click at [16, 113] on img at bounding box center [19, 114] width 23 height 23
click at [408, 404] on div "Chat with Bind AI" at bounding box center [367, 407] width 124 height 27
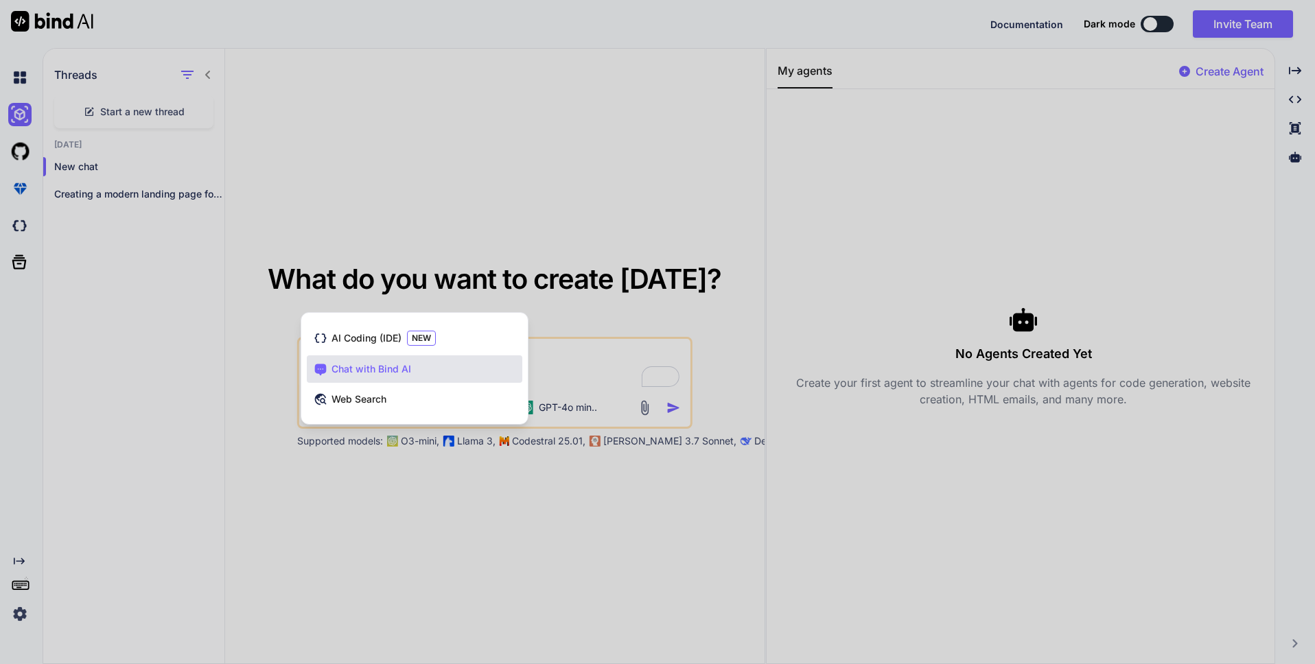
click at [555, 369] on div at bounding box center [657, 332] width 1315 height 664
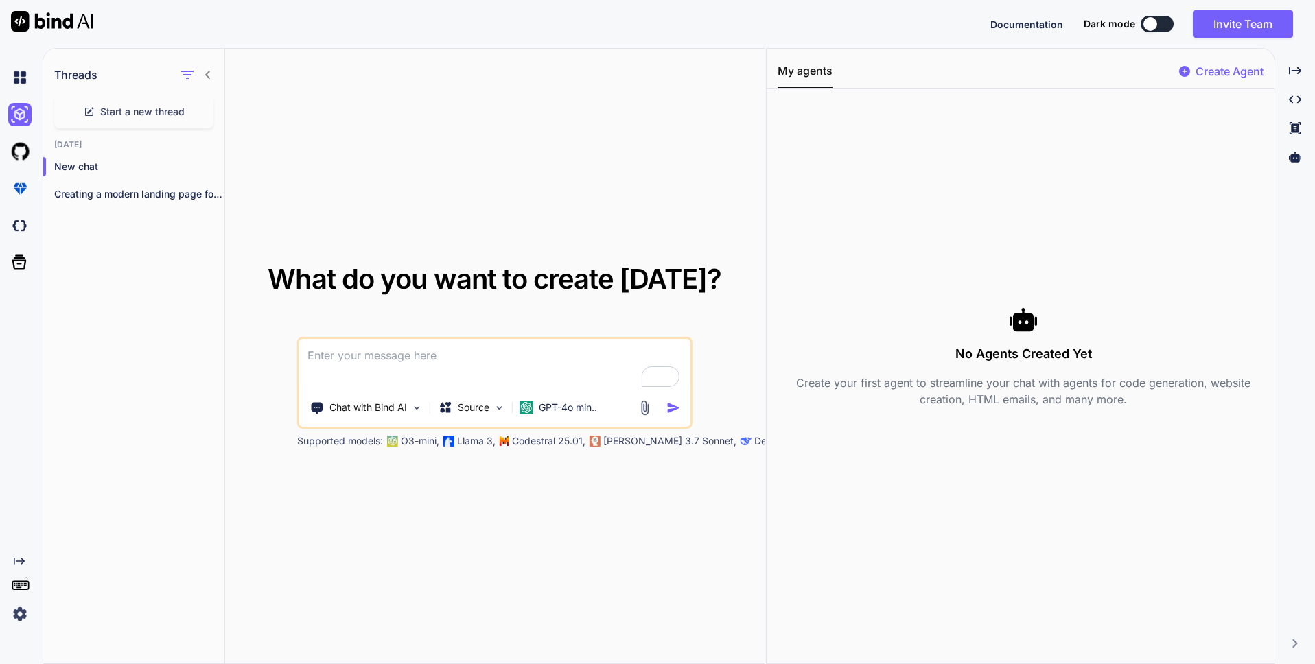
click at [552, 367] on textarea "To enrich screen reader interactions, please activate Accessibility in Grammarl…" at bounding box center [494, 364] width 391 height 51
type textarea "Create a website for Maysalward Education . Mobile Games Capacity building Prog…"
click at [669, 404] on img "button" at bounding box center [673, 408] width 14 height 14
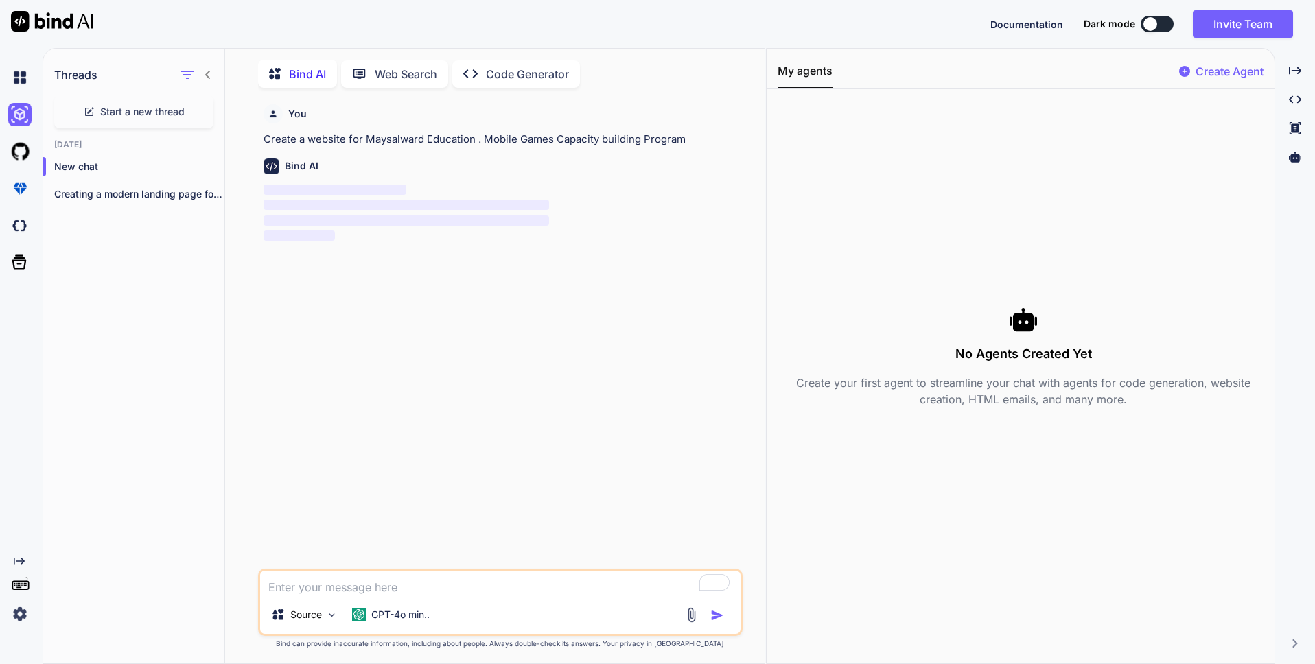
scroll to position [5, 0]
